Goal: Find specific page/section: Find specific page/section

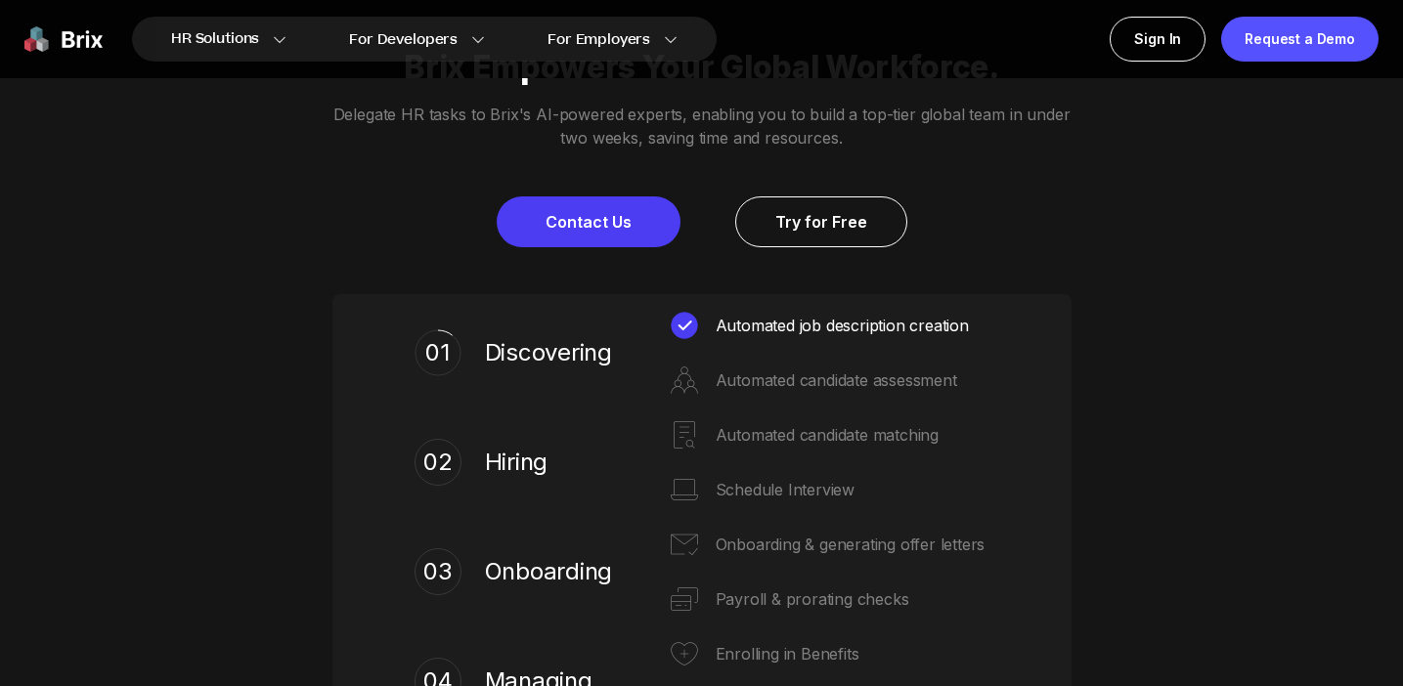
scroll to position [676, 0]
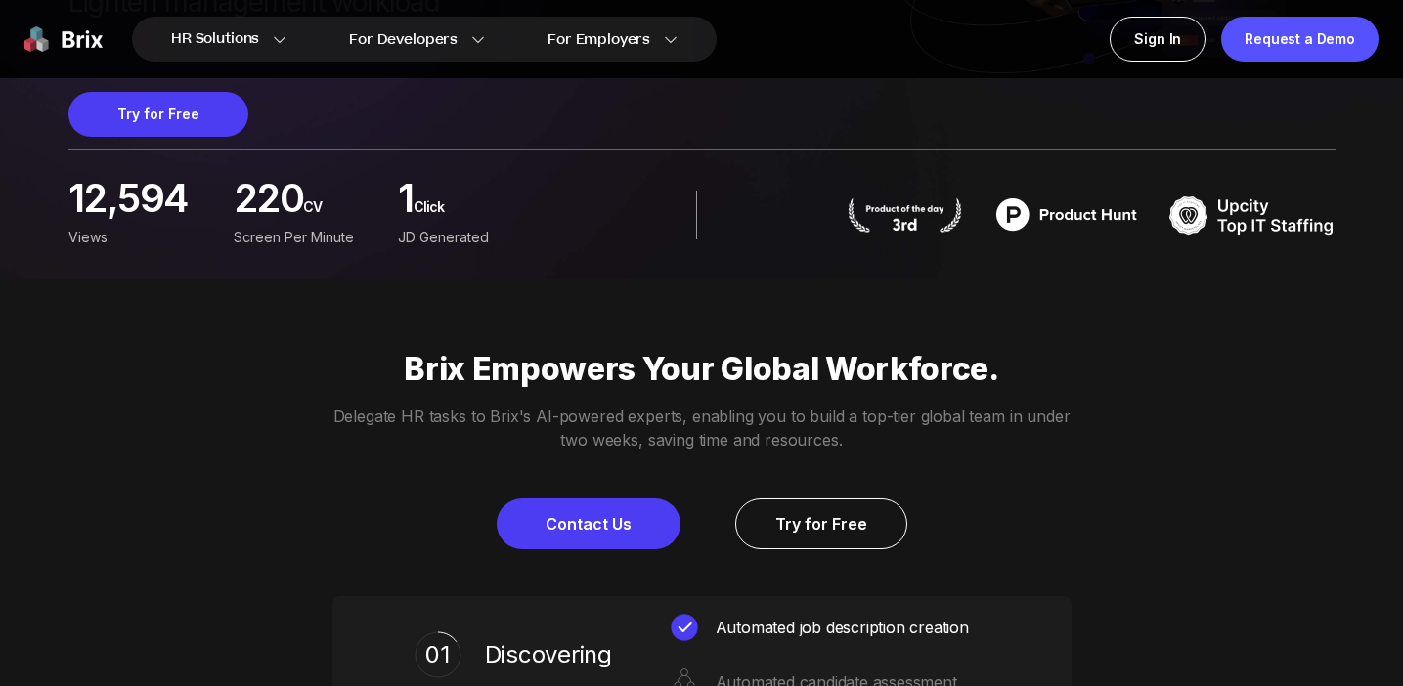
scroll to position [418, 0]
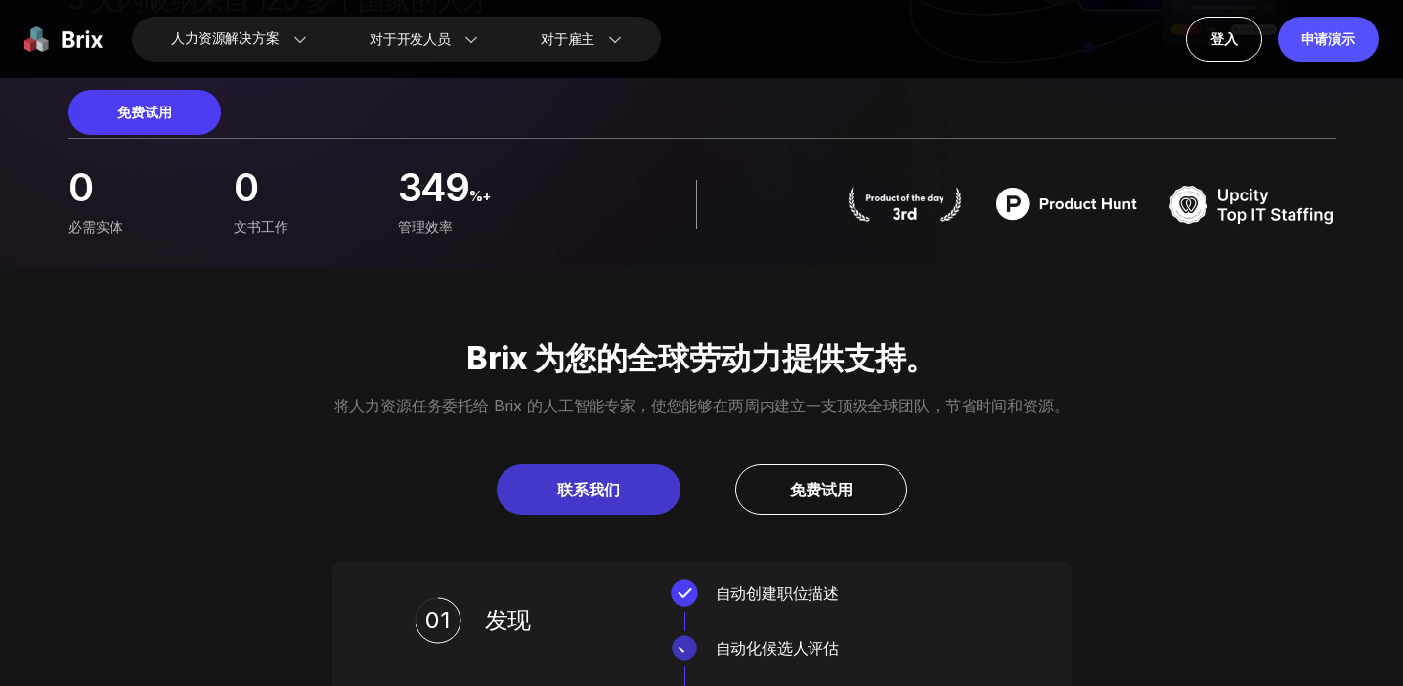
click at [584, 491] on font "联系我们" at bounding box center [588, 490] width 63 height 20
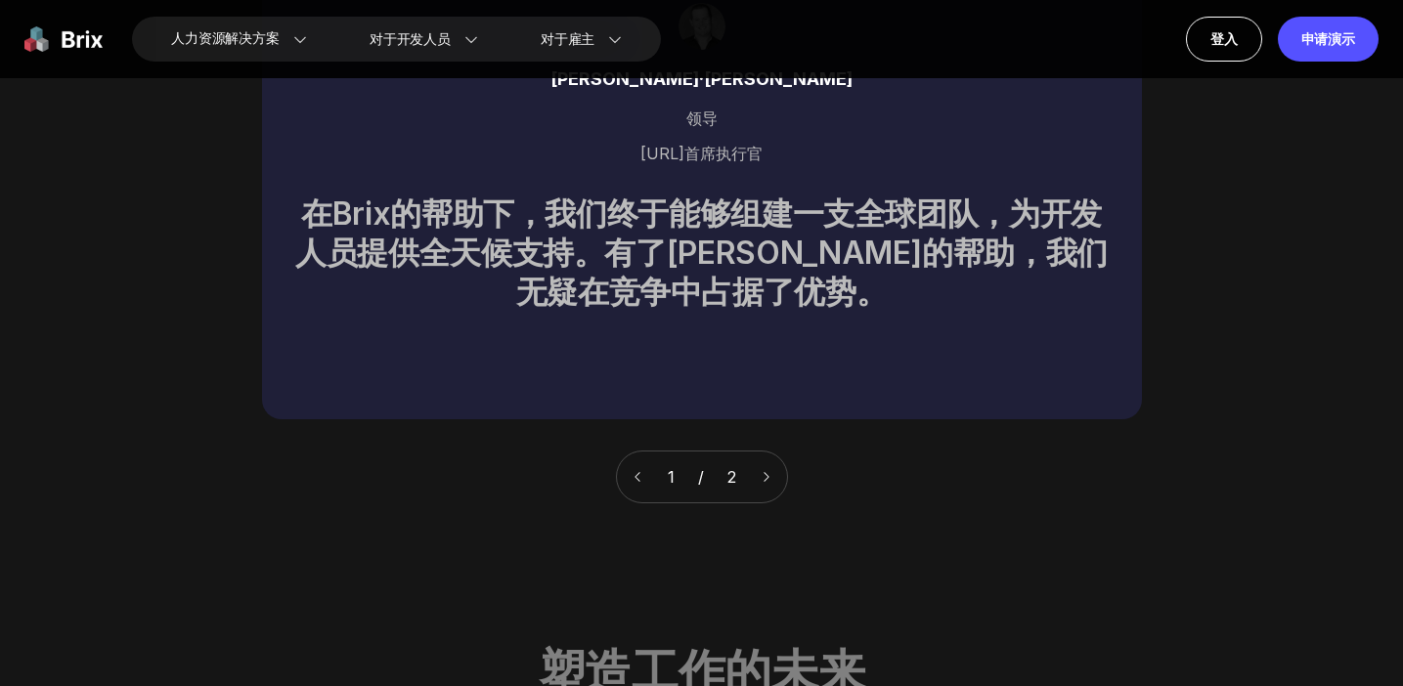
scroll to position [6836, 0]
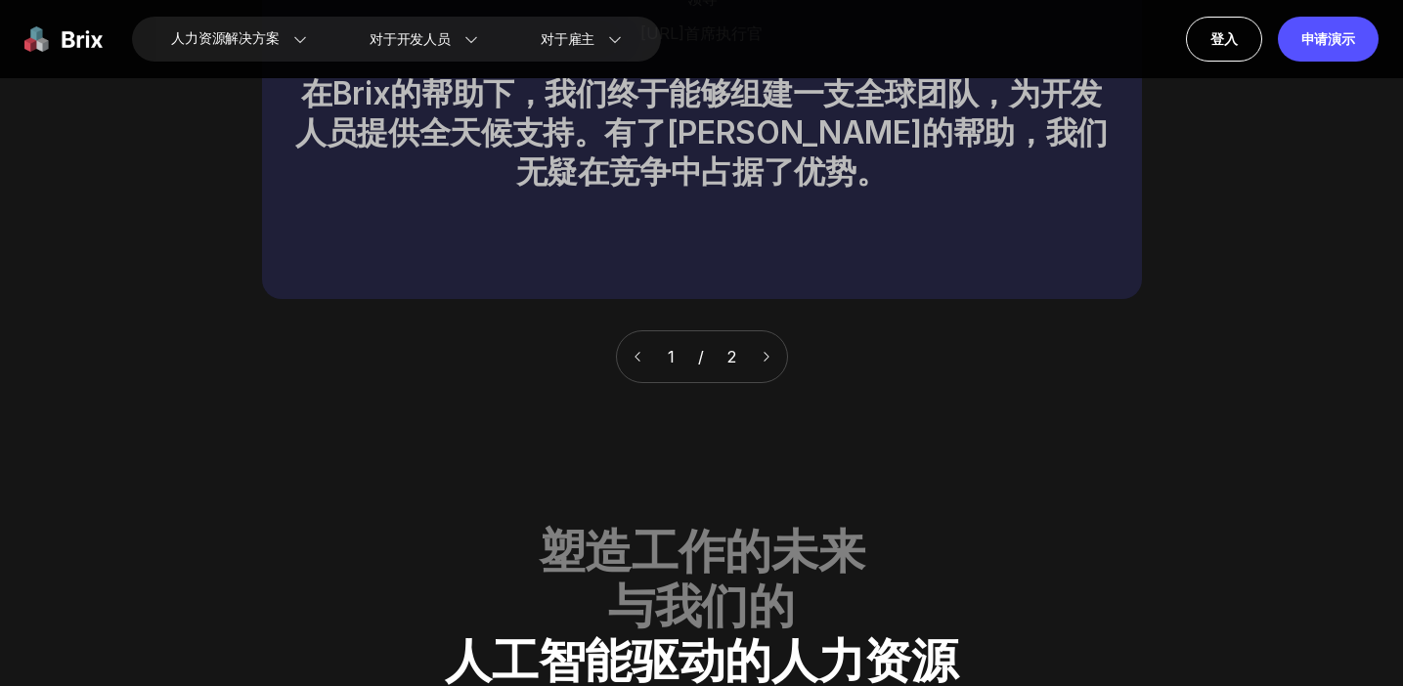
click at [770, 350] on icon at bounding box center [767, 357] width 14 height 14
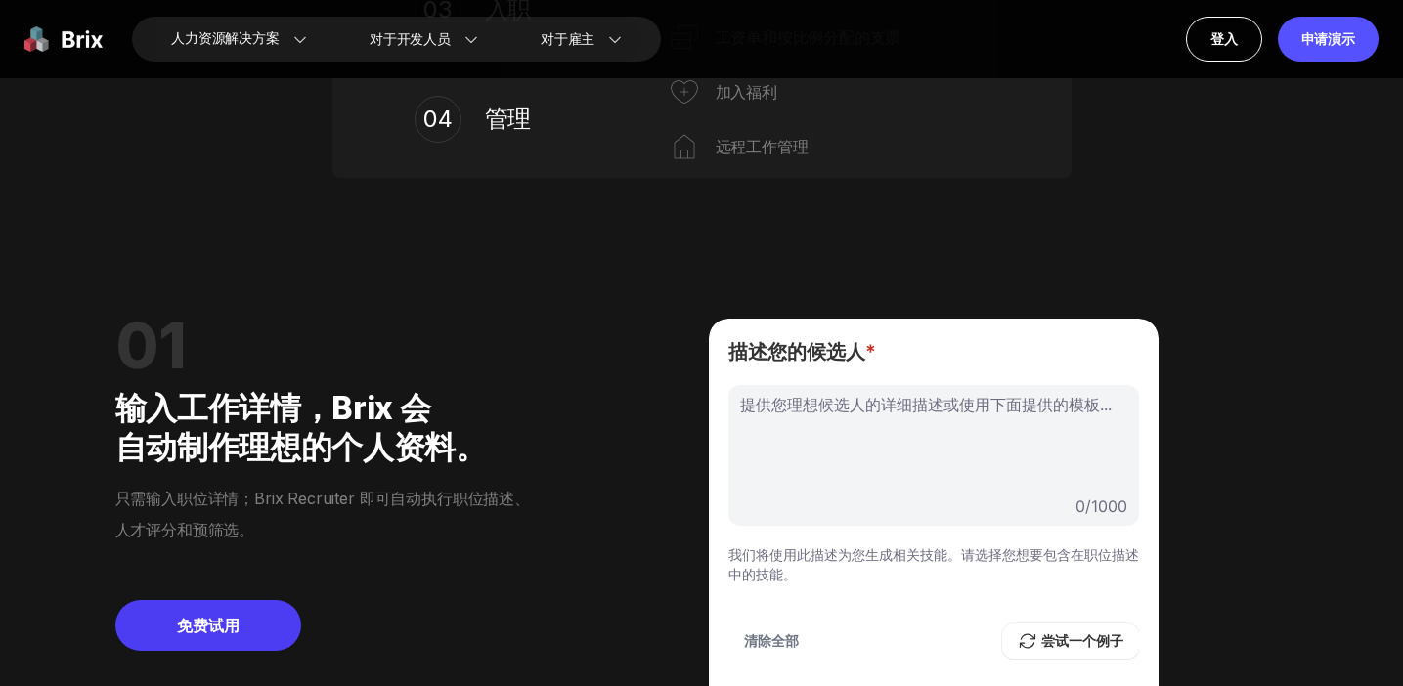
scroll to position [1182, 0]
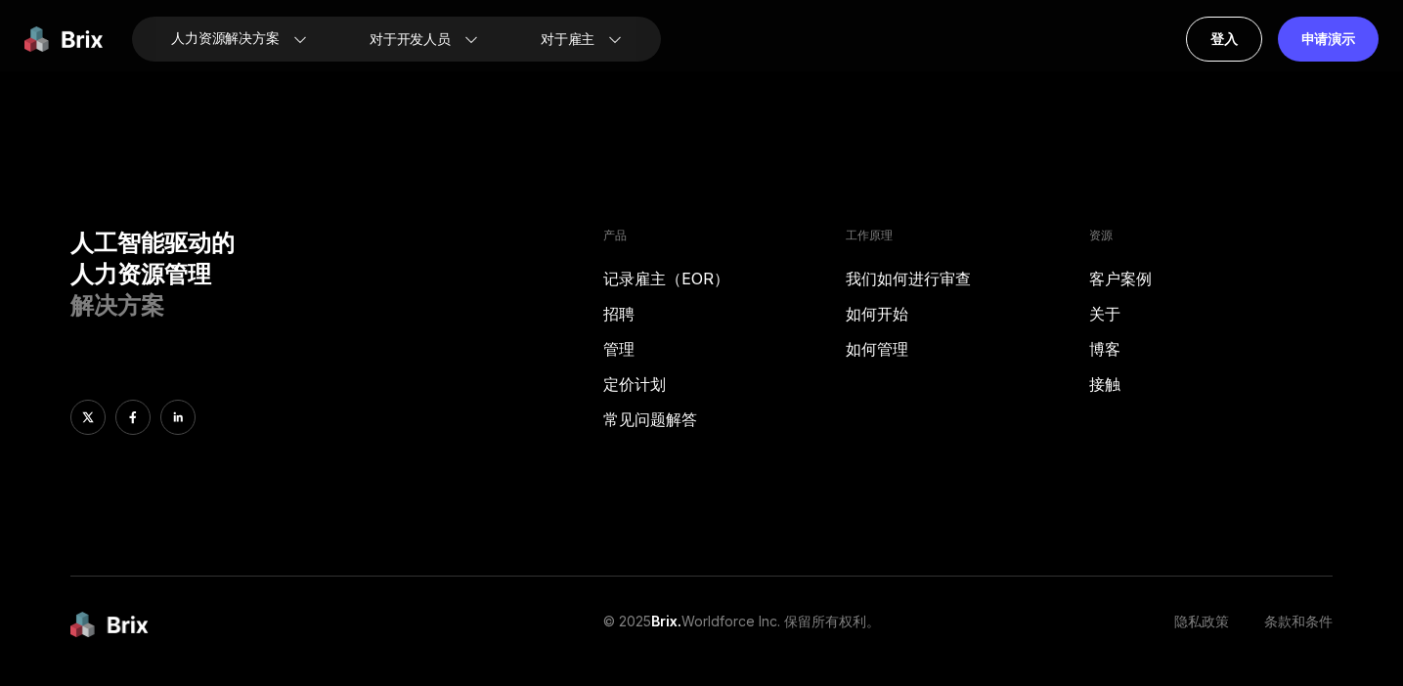
scroll to position [2692, 0]
